Goal: Information Seeking & Learning: Learn about a topic

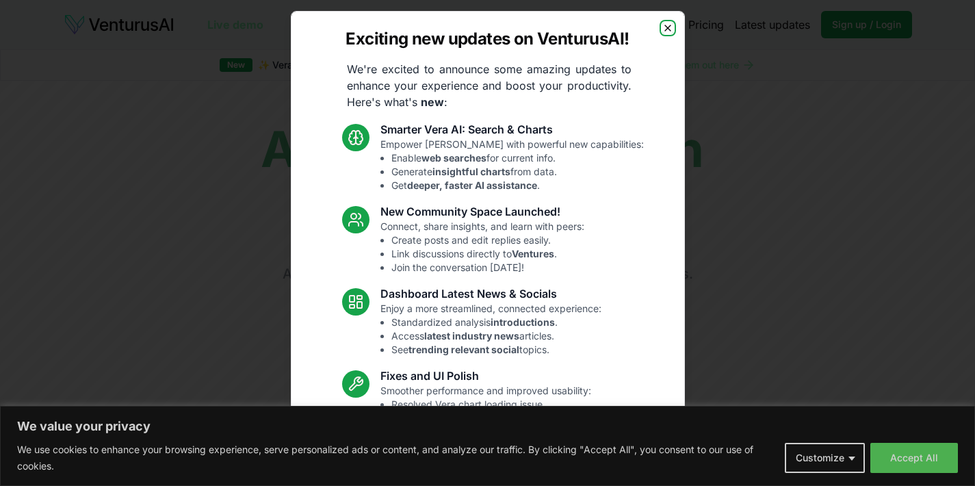
click at [662, 24] on icon "button" at bounding box center [667, 28] width 11 height 11
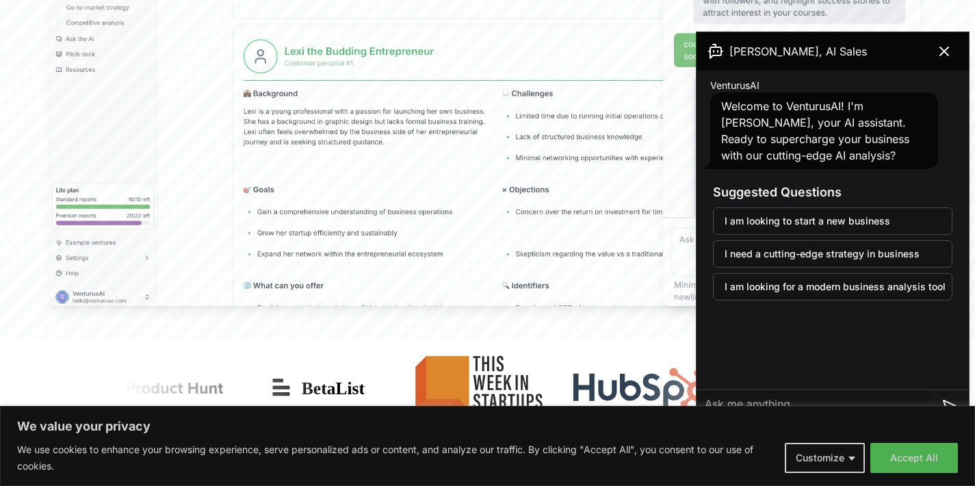
scroll to position [737, 0]
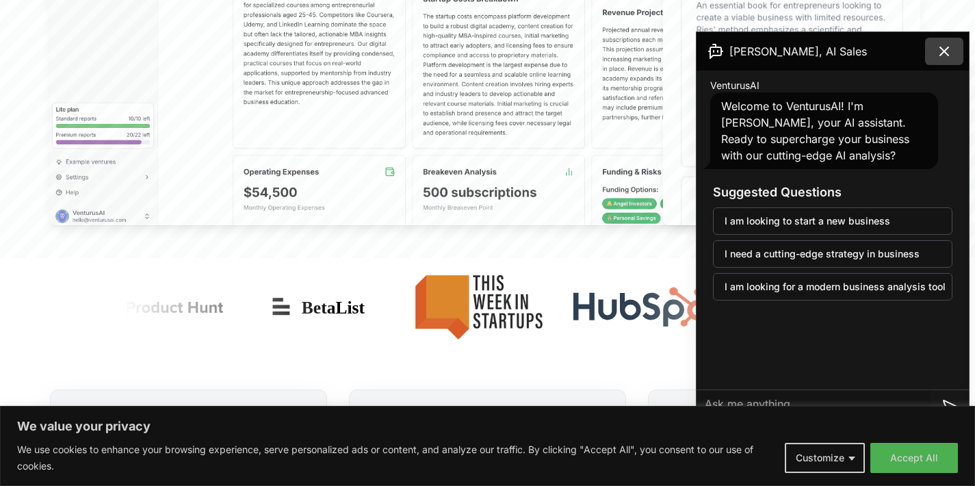
click at [936, 50] on icon at bounding box center [944, 51] width 16 height 16
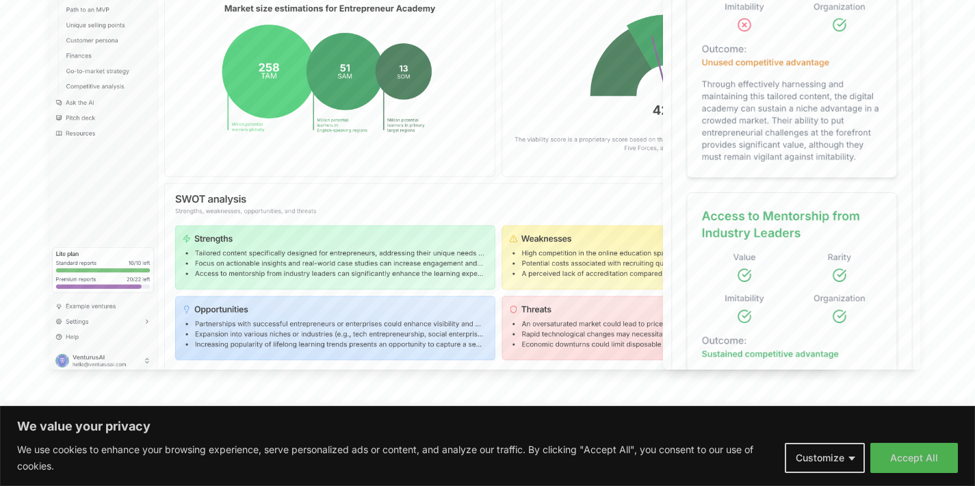
scroll to position [108, 0]
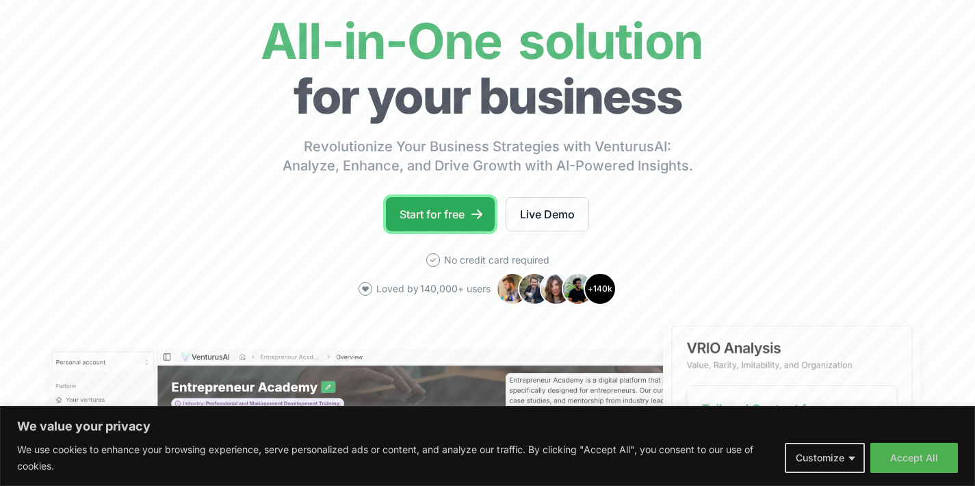
click at [458, 217] on link "Start for free" at bounding box center [440, 214] width 109 height 34
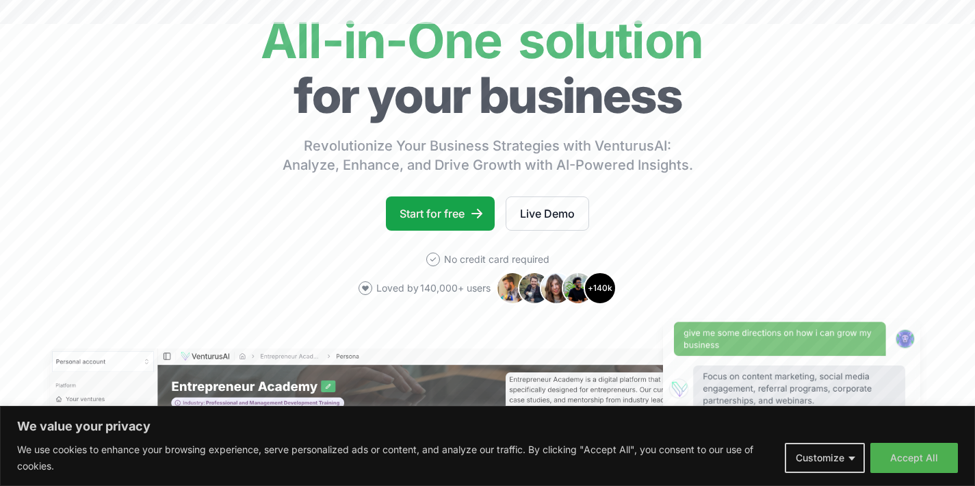
scroll to position [0, 0]
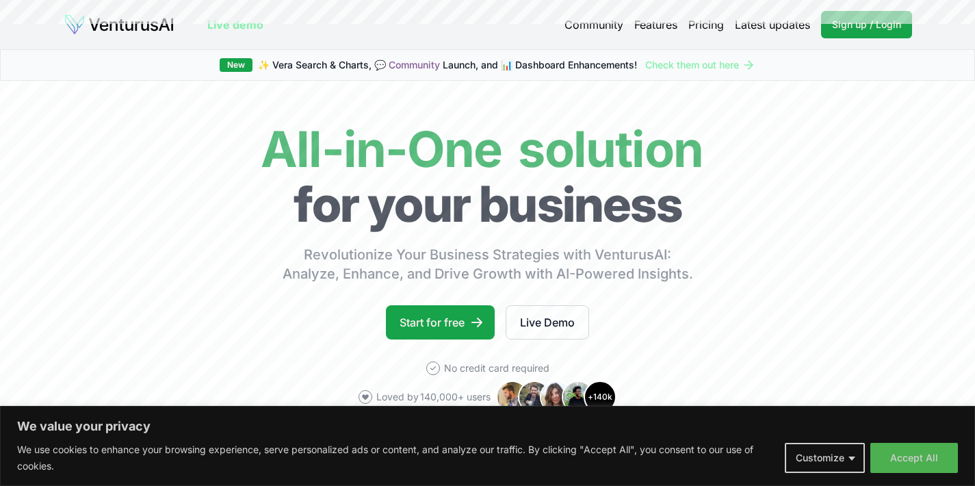
click at [696, 25] on link "Pricing" at bounding box center [706, 24] width 36 height 16
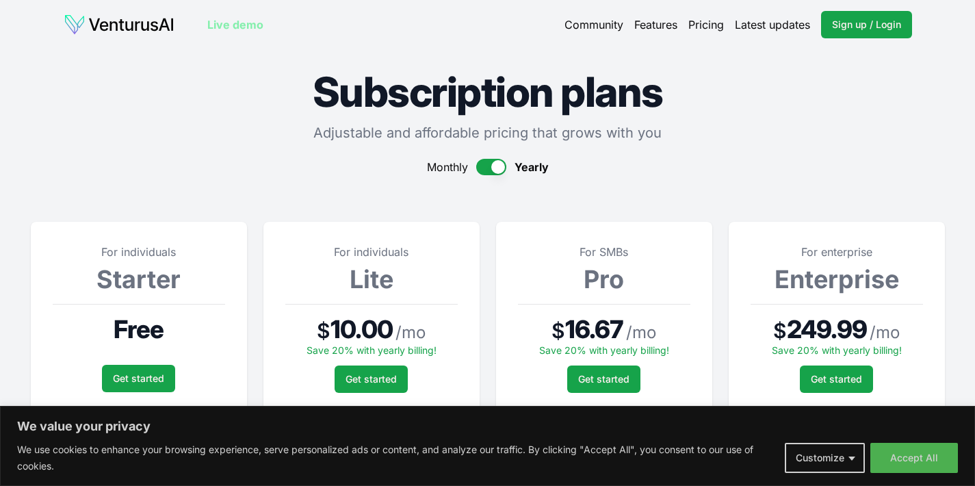
click at [618, 21] on link "Community" at bounding box center [593, 24] width 59 height 16
click at [158, 15] on img at bounding box center [119, 25] width 111 height 22
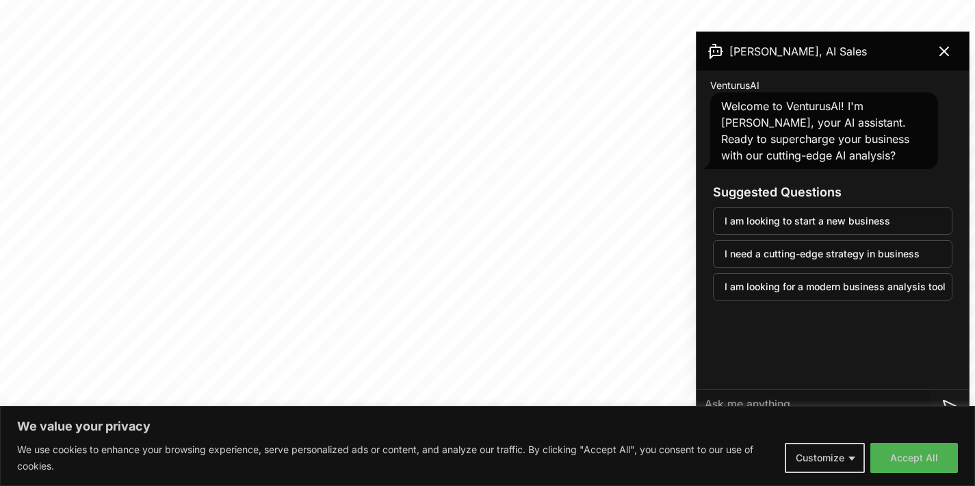
scroll to position [425, 0]
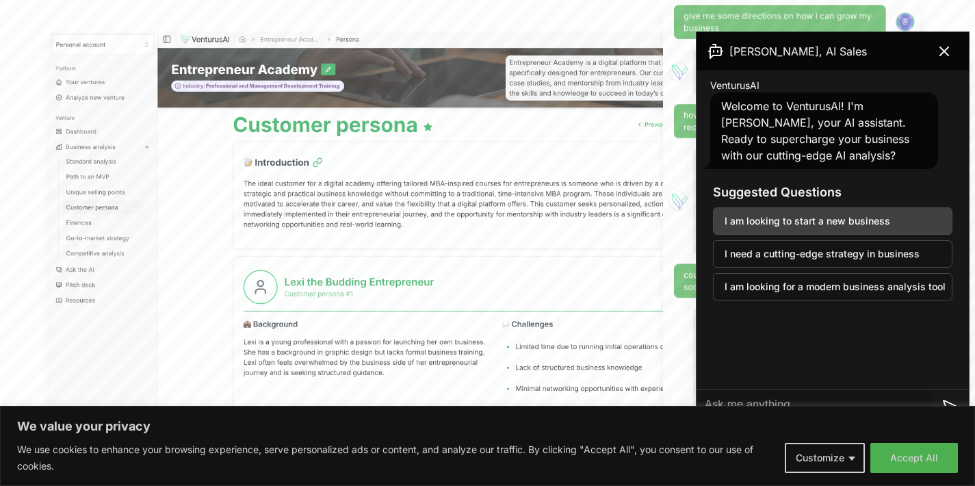
click at [886, 212] on button "I am looking to start a new business" at bounding box center [832, 220] width 239 height 27
